Goal: Task Accomplishment & Management: Use online tool/utility

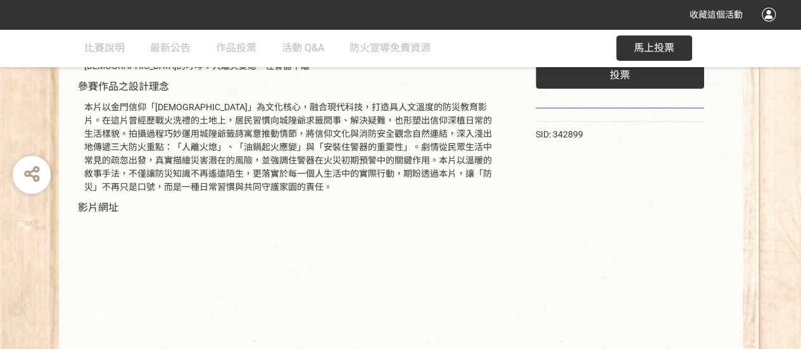
scroll to position [190, 0]
